Goal: Task Accomplishment & Management: Manage account settings

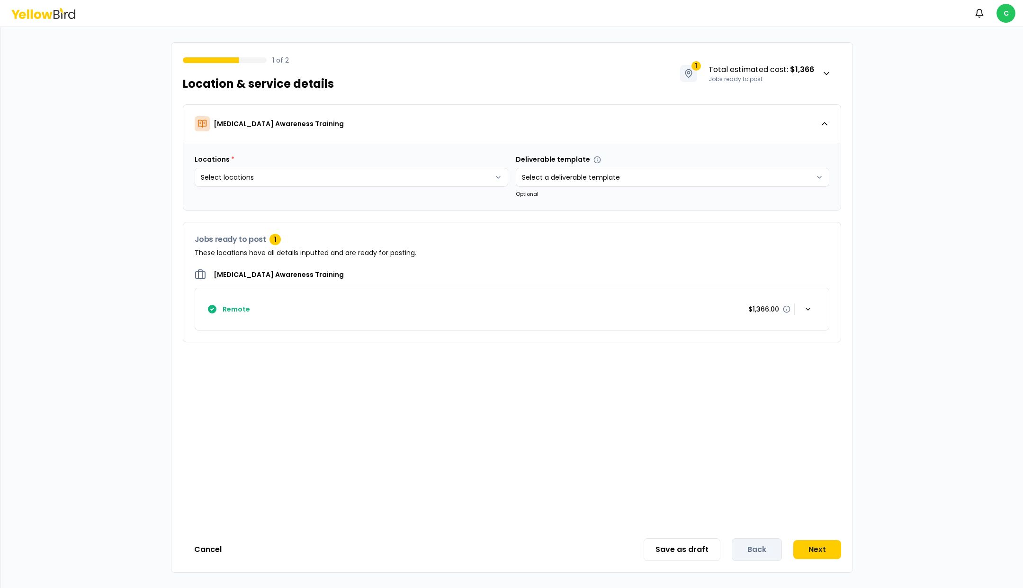
click at [755, 551] on div "Save as draft Back Next" at bounding box center [743, 549] width 198 height 23
click at [731, 492] on div "[MEDICAL_DATA] Awareness Training Locations * Select locations Deliverable temp…" at bounding box center [512, 315] width 681 height 422
click at [817, 549] on button "Next" at bounding box center [818, 549] width 48 height 19
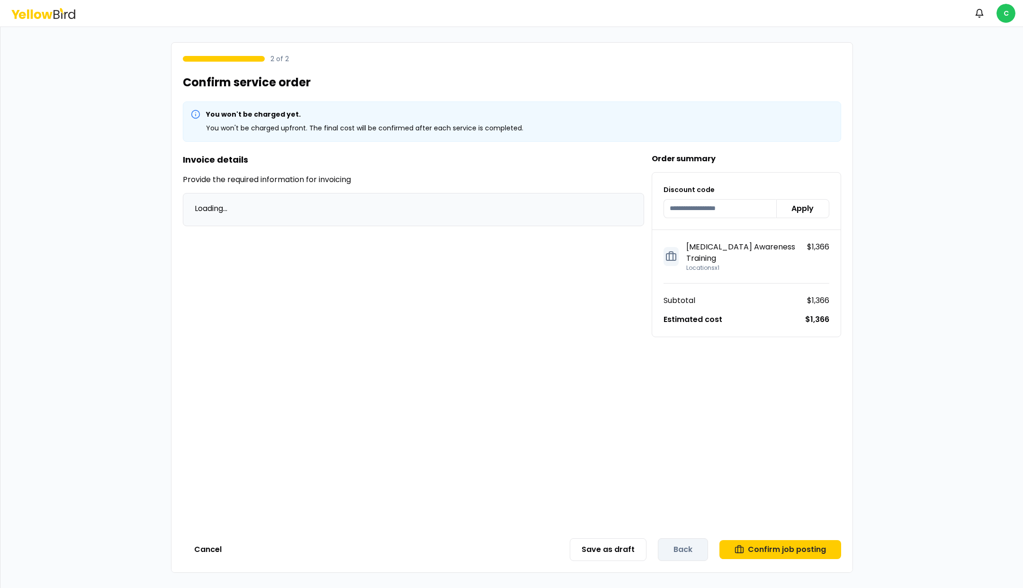
click at [686, 546] on div "Save as draft Back Confirm job posting" at bounding box center [706, 549] width 272 height 23
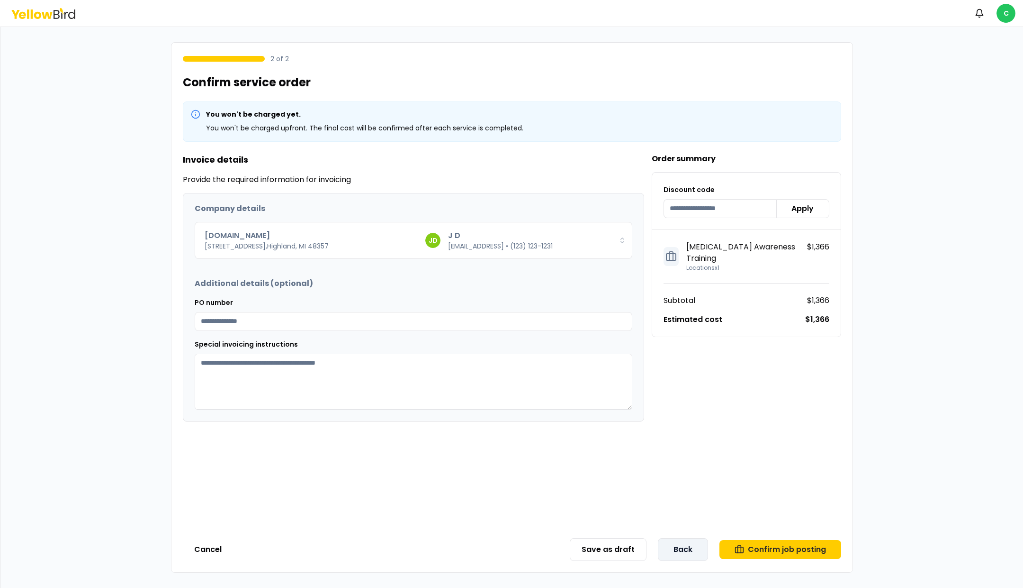
click at [680, 552] on button "Back" at bounding box center [683, 549] width 50 height 23
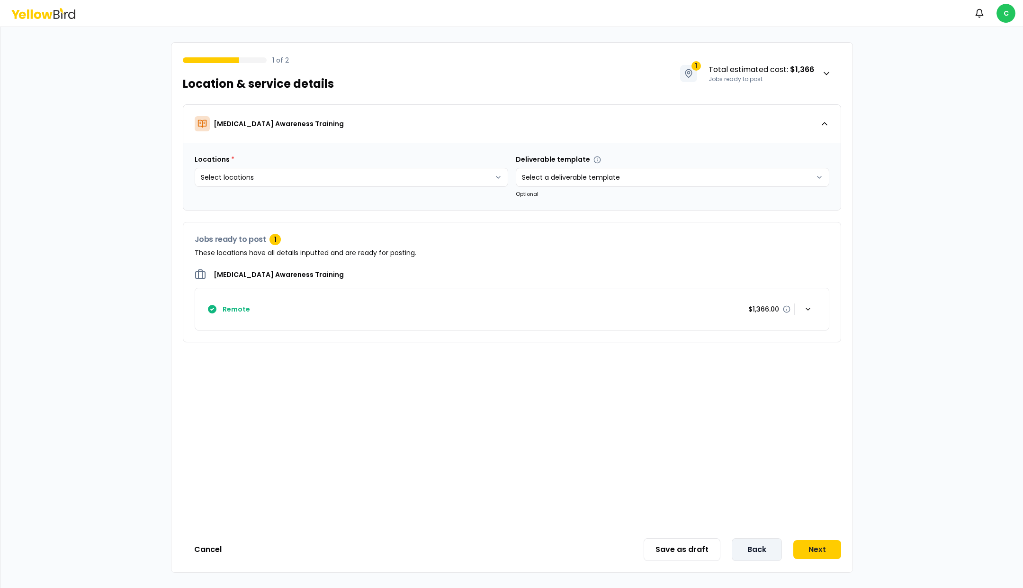
click at [755, 548] on button "Back" at bounding box center [757, 549] width 50 height 23
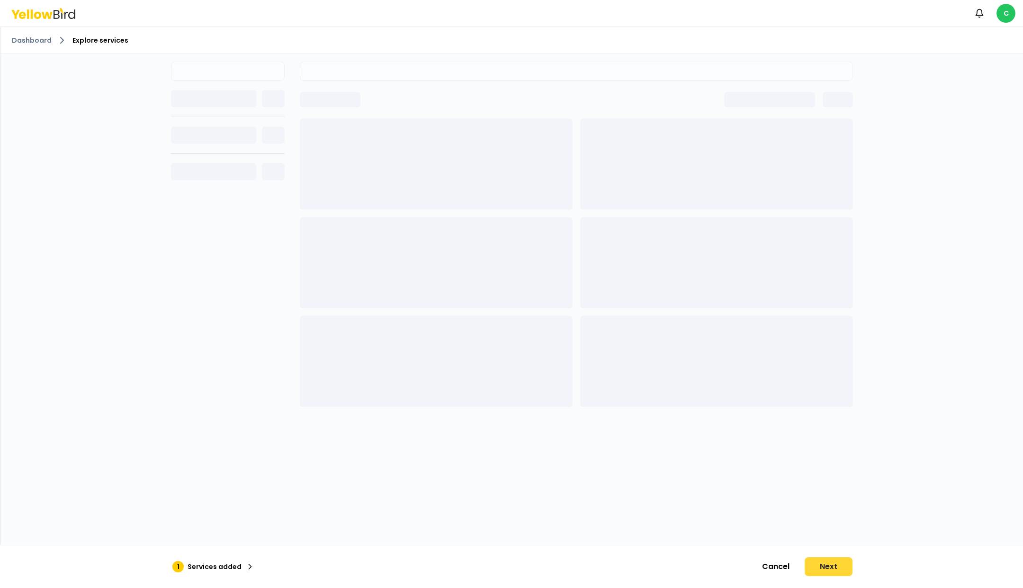
click at [818, 570] on button "Next" at bounding box center [829, 566] width 48 height 19
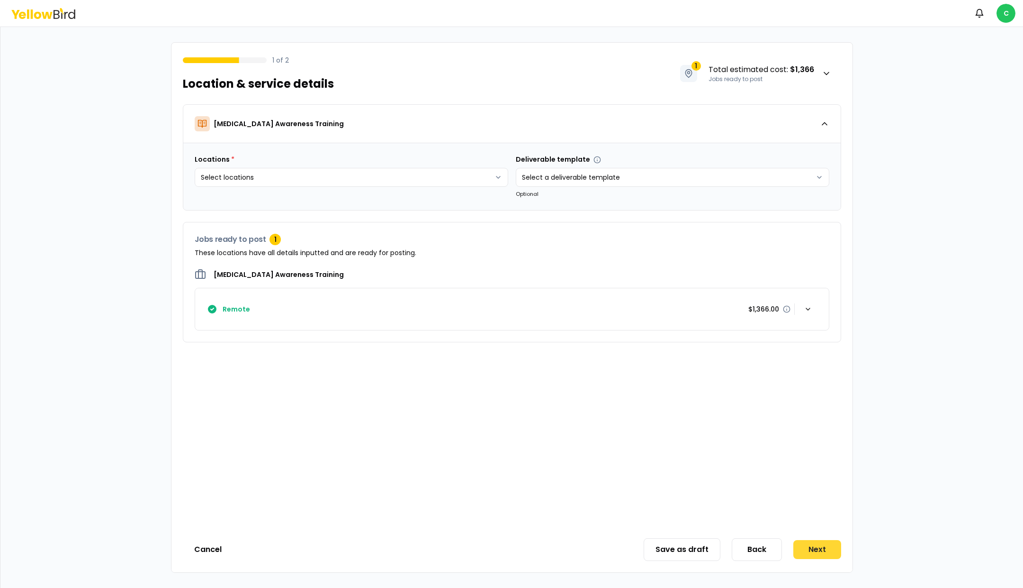
click at [819, 553] on button "Next" at bounding box center [818, 549] width 48 height 19
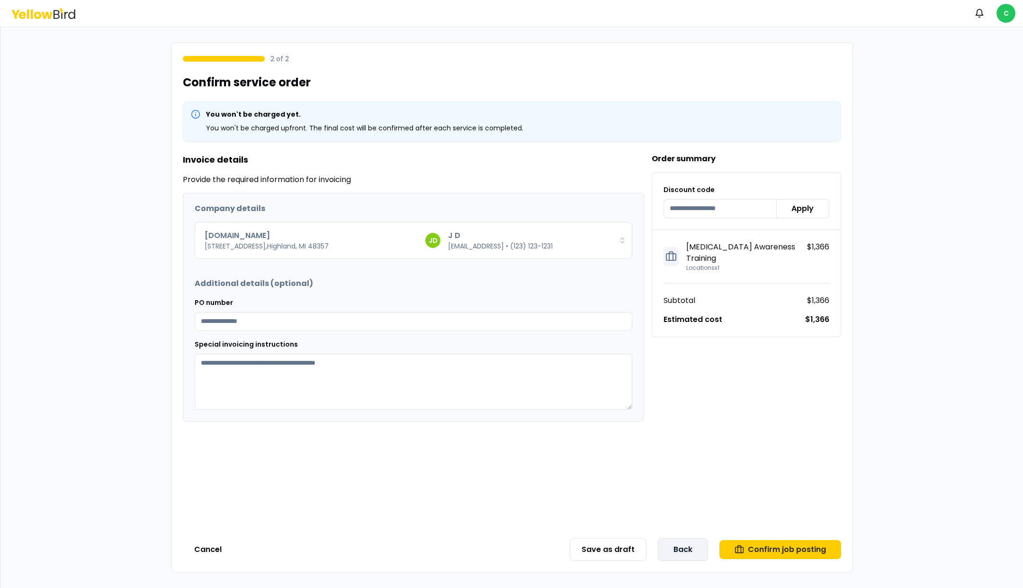
click at [688, 550] on button "Back" at bounding box center [683, 549] width 50 height 23
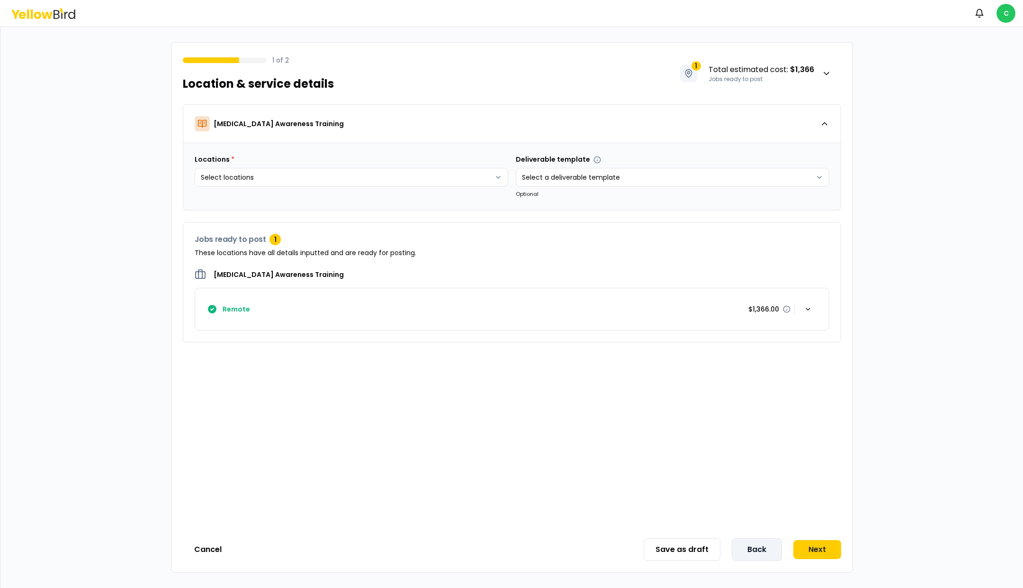
click at [762, 552] on button "Back" at bounding box center [757, 549] width 50 height 23
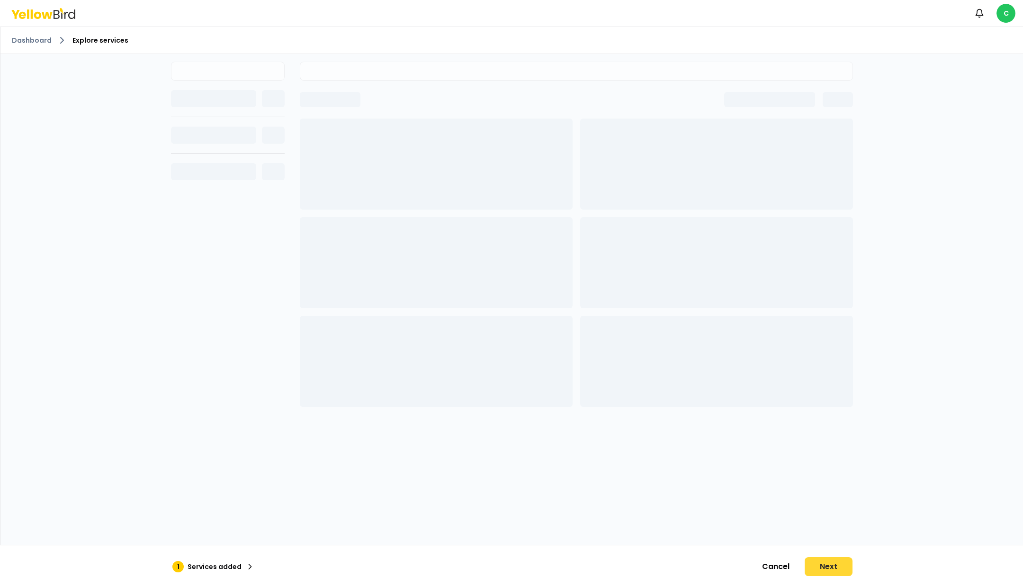
click at [831, 565] on button "Next" at bounding box center [829, 566] width 48 height 19
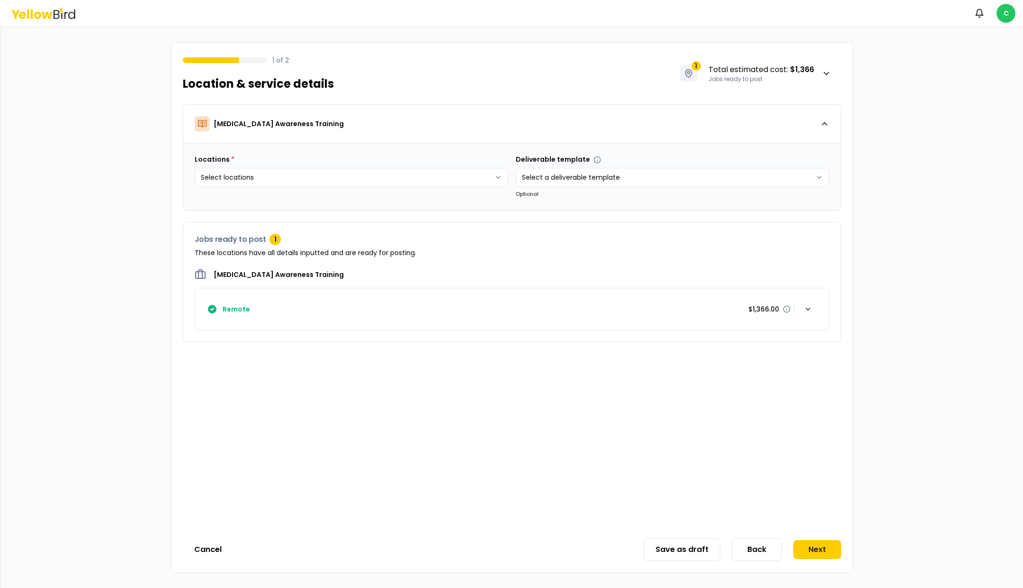
click at [591, 468] on div "[MEDICAL_DATA] Awareness Training Locations * Select locations Deliverable temp…" at bounding box center [512, 315] width 681 height 422
click at [216, 545] on button "Cancel" at bounding box center [208, 549] width 50 height 19
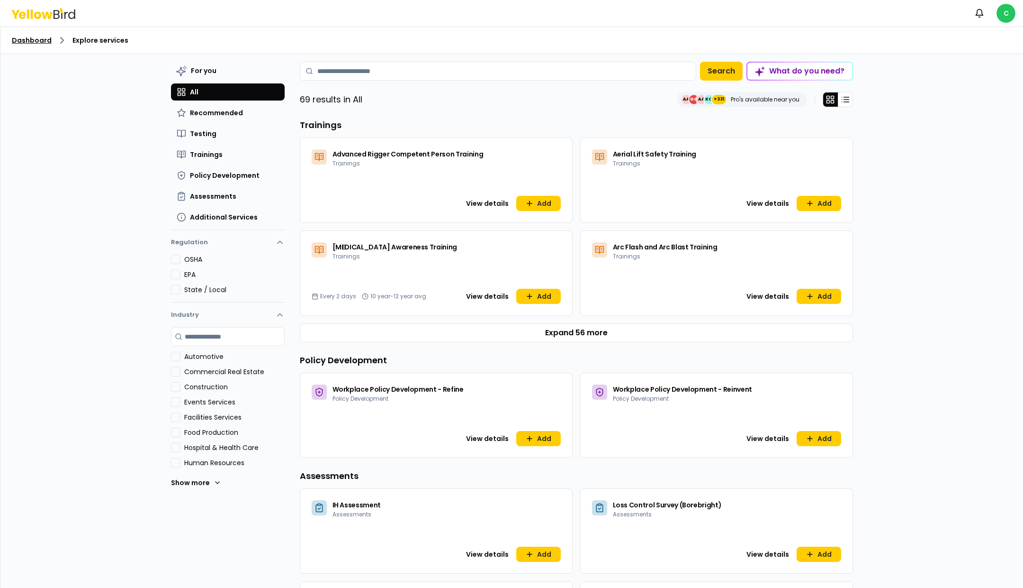
click at [33, 41] on link "Dashboard" at bounding box center [32, 40] width 40 height 9
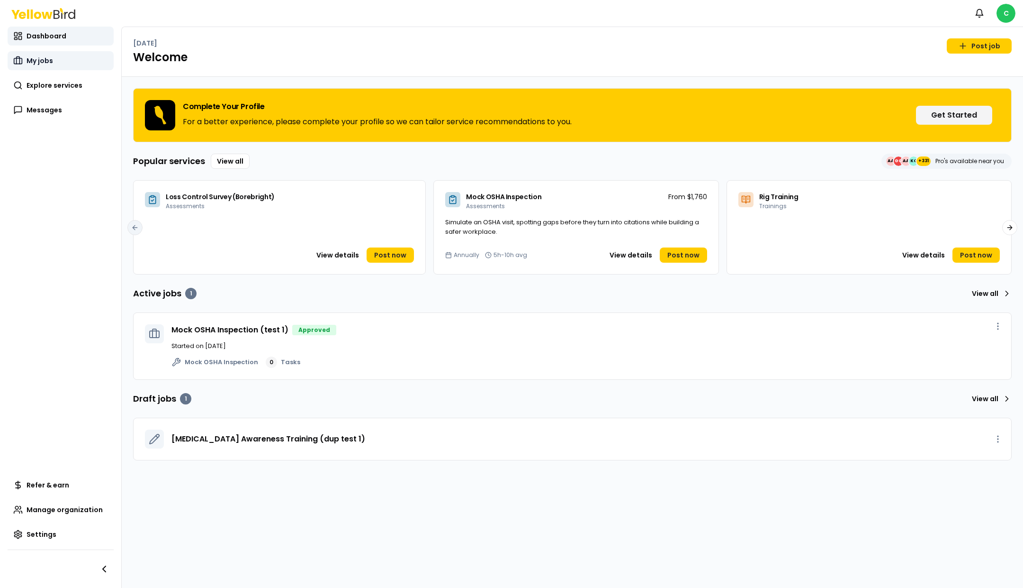
click at [42, 52] on link "My jobs" at bounding box center [61, 60] width 106 height 19
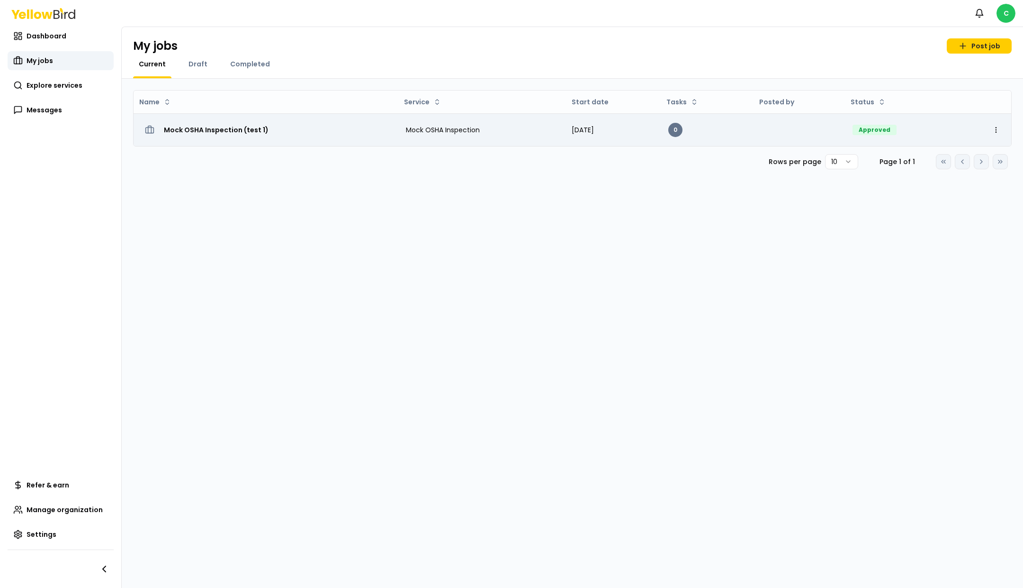
click at [205, 137] on h3 "Mock OSHA Inspection (test 1)" at bounding box center [216, 129] width 105 height 17
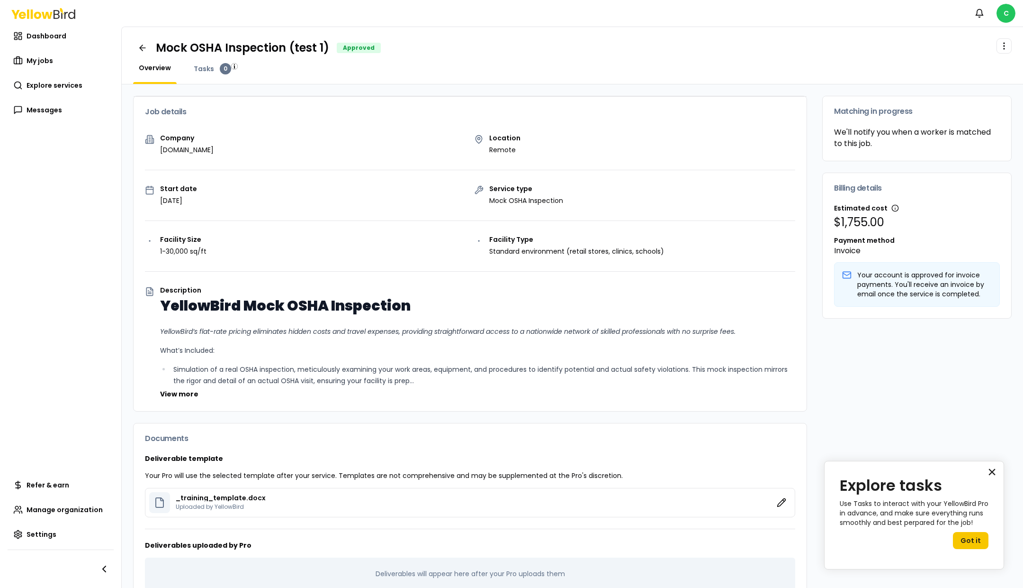
click at [992, 471] on button "×" at bounding box center [992, 471] width 9 height 15
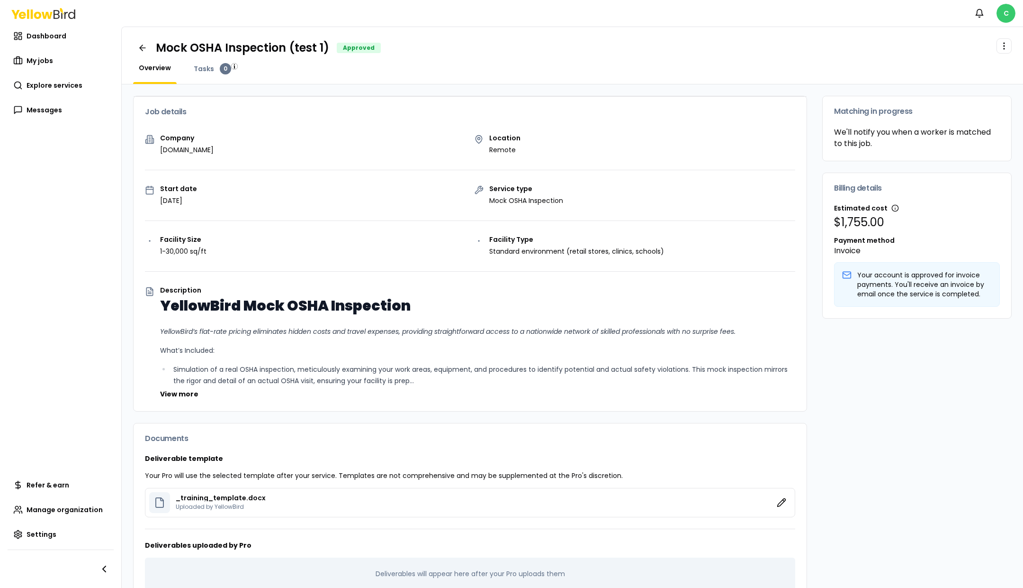
click at [1008, 8] on html "Notifications C Dashboard My jobs Explore services Messages Refer & earn Manage…" at bounding box center [511, 294] width 1023 height 588
click at [946, 118] on div "Log out" at bounding box center [955, 123] width 117 height 25
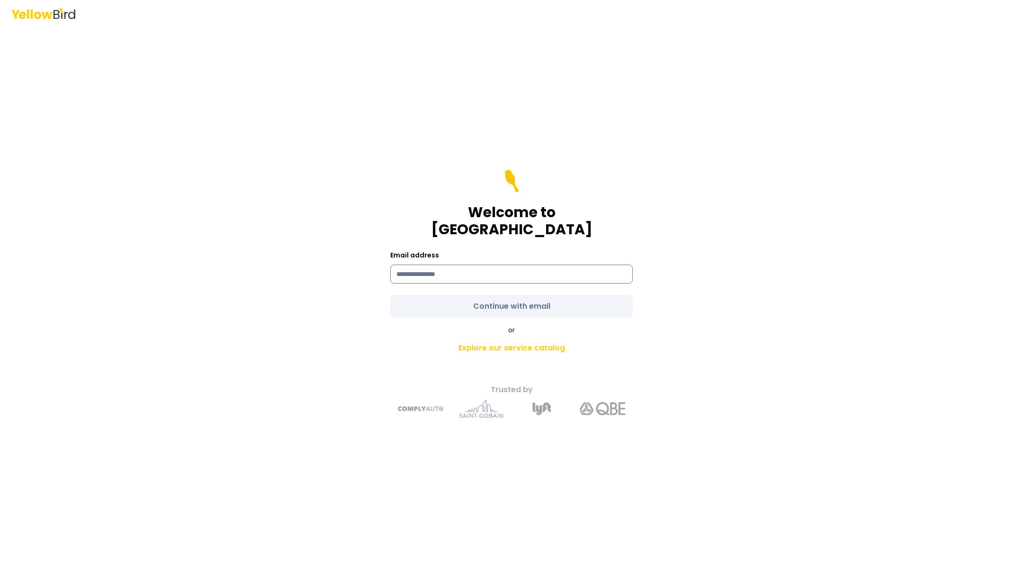
click at [544, 264] on input at bounding box center [511, 273] width 243 height 19
type input "**********"
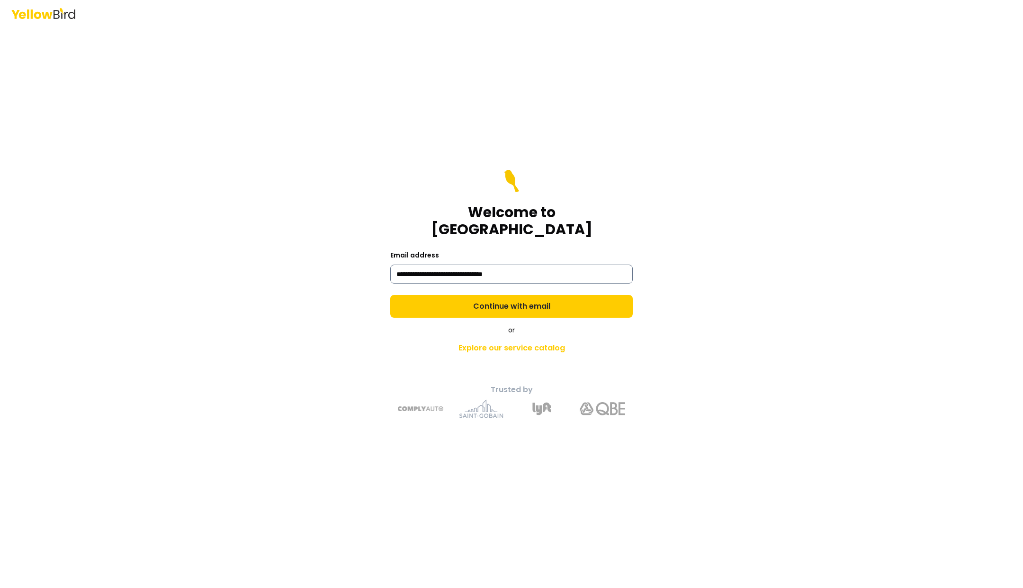
click at [390, 295] on button "Continue with email" at bounding box center [511, 306] width 243 height 23
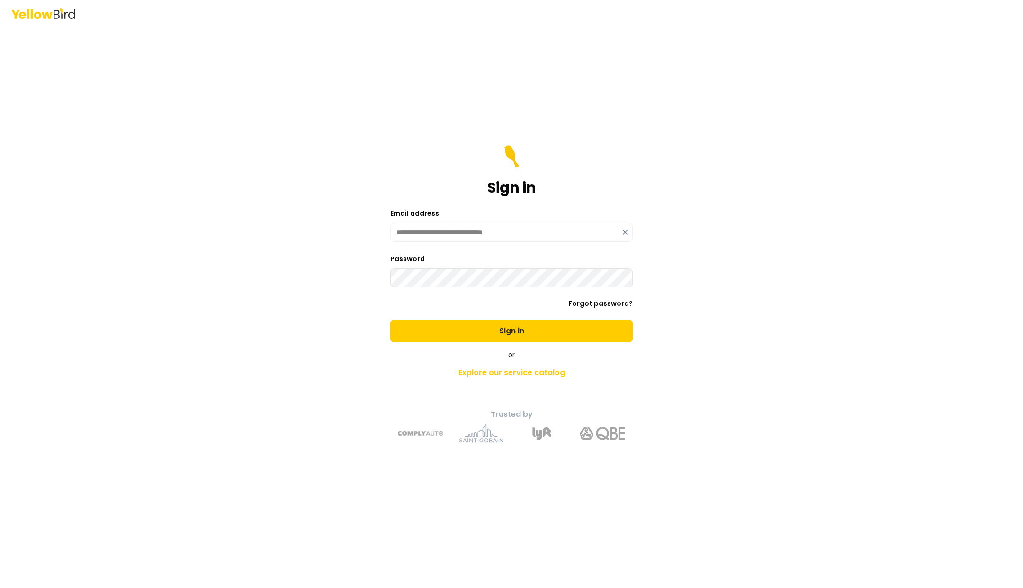
click at [390, 319] on button "Sign in" at bounding box center [511, 330] width 243 height 23
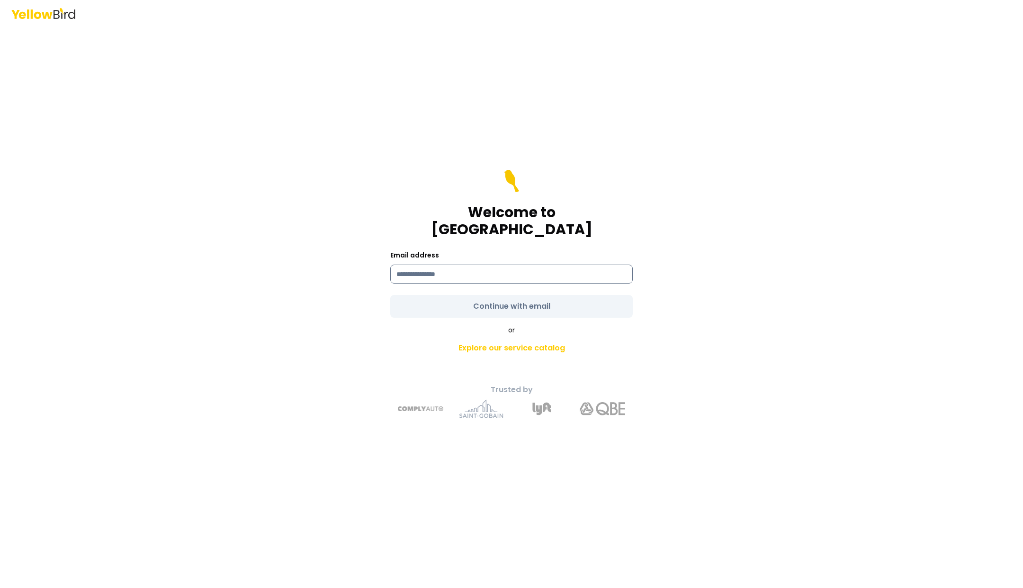
click at [436, 264] on input at bounding box center [511, 273] width 243 height 19
type input "**********"
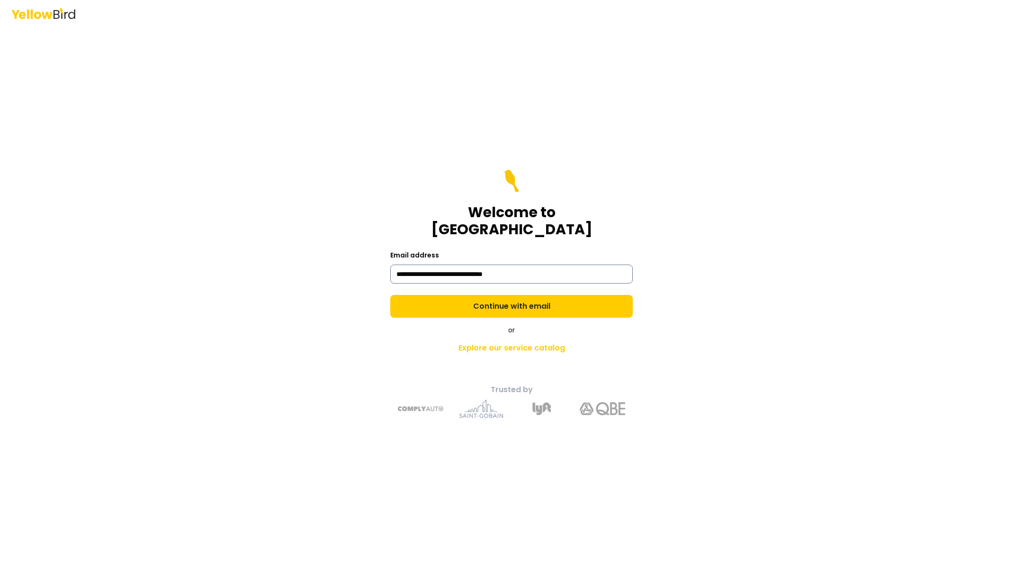
click at [390, 295] on button "Continue with email" at bounding box center [511, 306] width 243 height 23
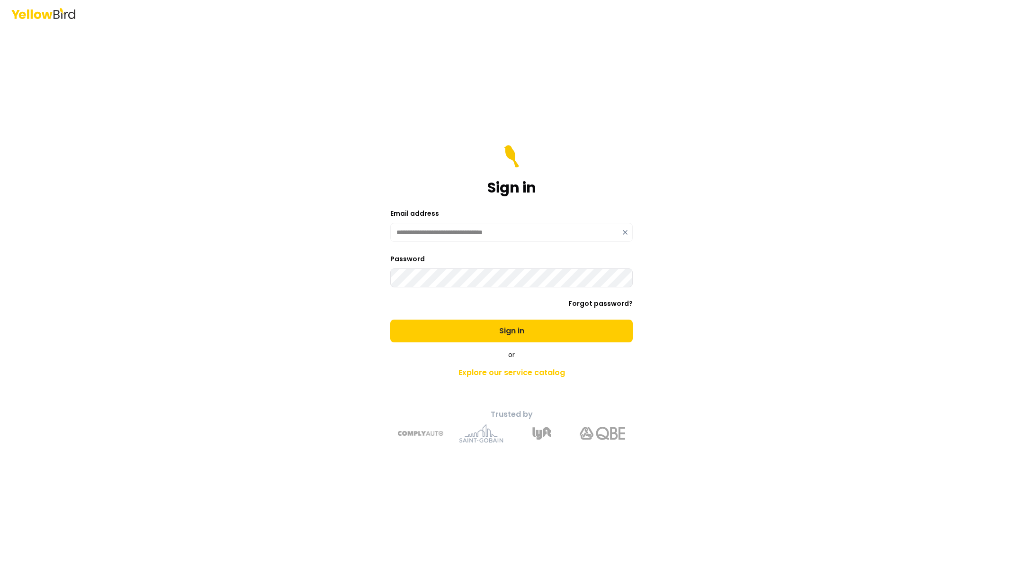
click at [390, 319] on button "Sign in" at bounding box center [511, 330] width 243 height 23
